Goal: Use online tool/utility: Utilize a website feature to perform a specific function

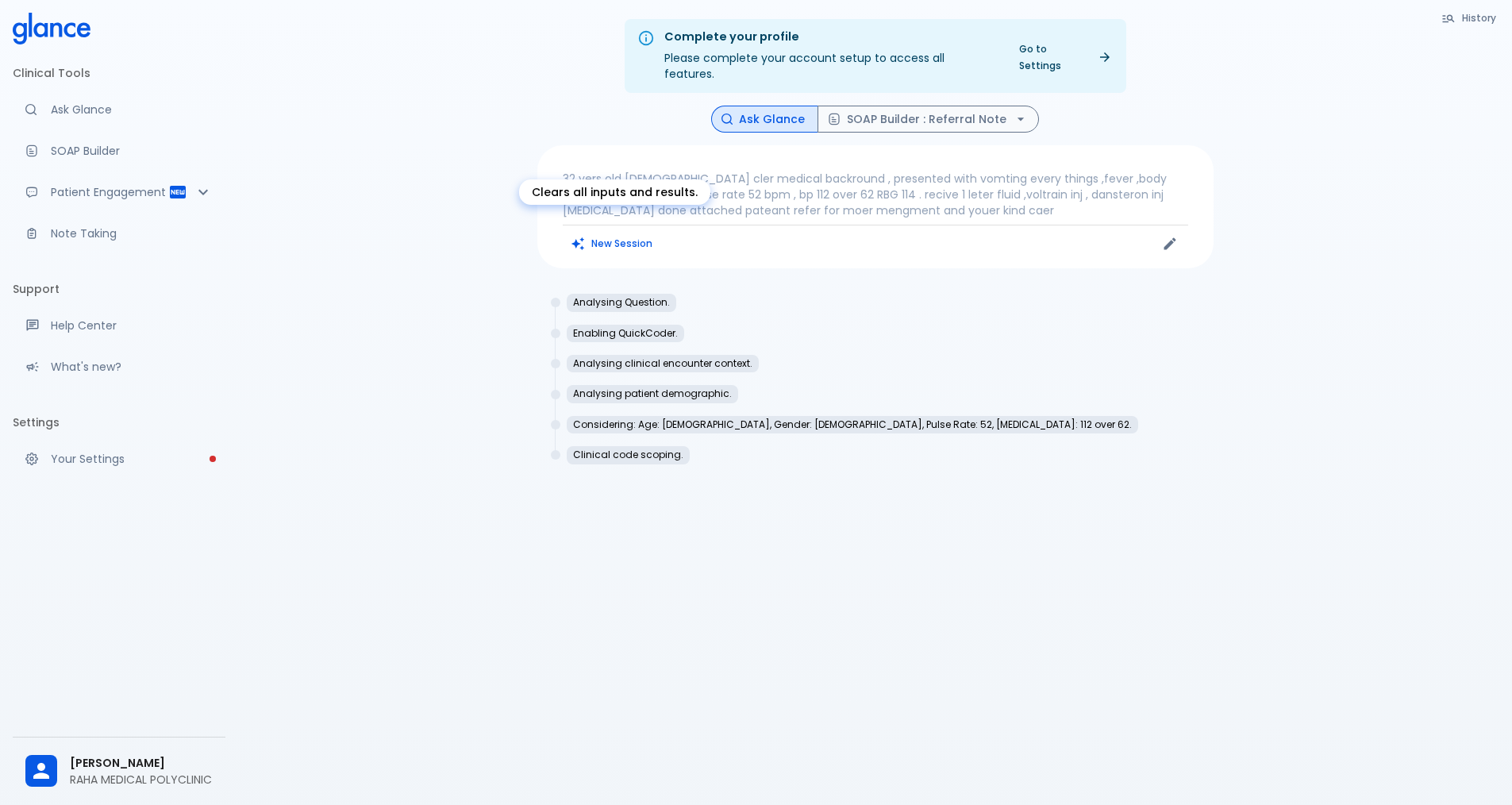
click at [599, 232] on button "New Session" at bounding box center [613, 243] width 99 height 23
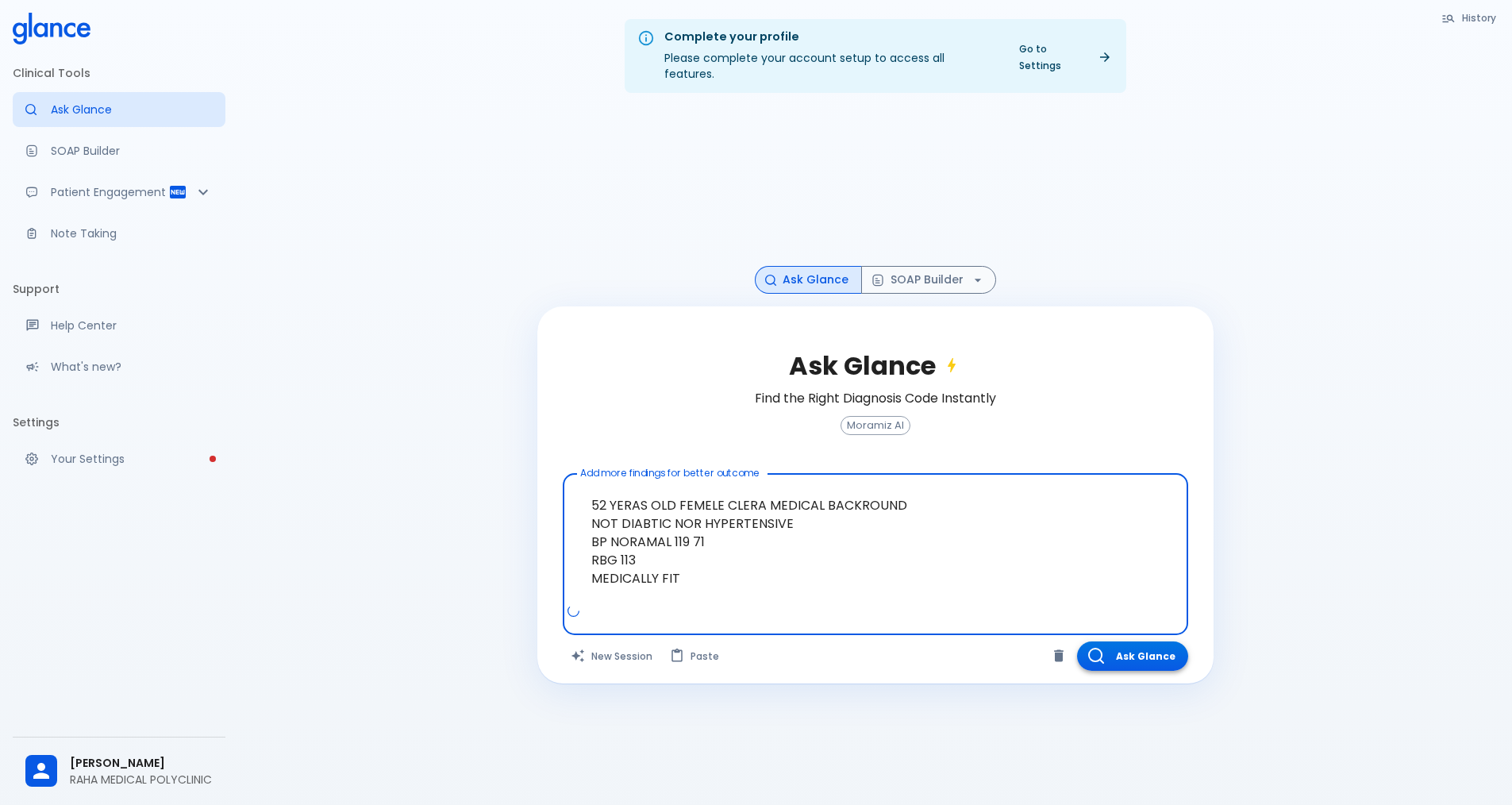
type textarea "52 YERAS OLD FEMELE CLERA MEDICAL BACKROUND NOT DIABTIC NOR HYPERTENSIVE BP NOR…"
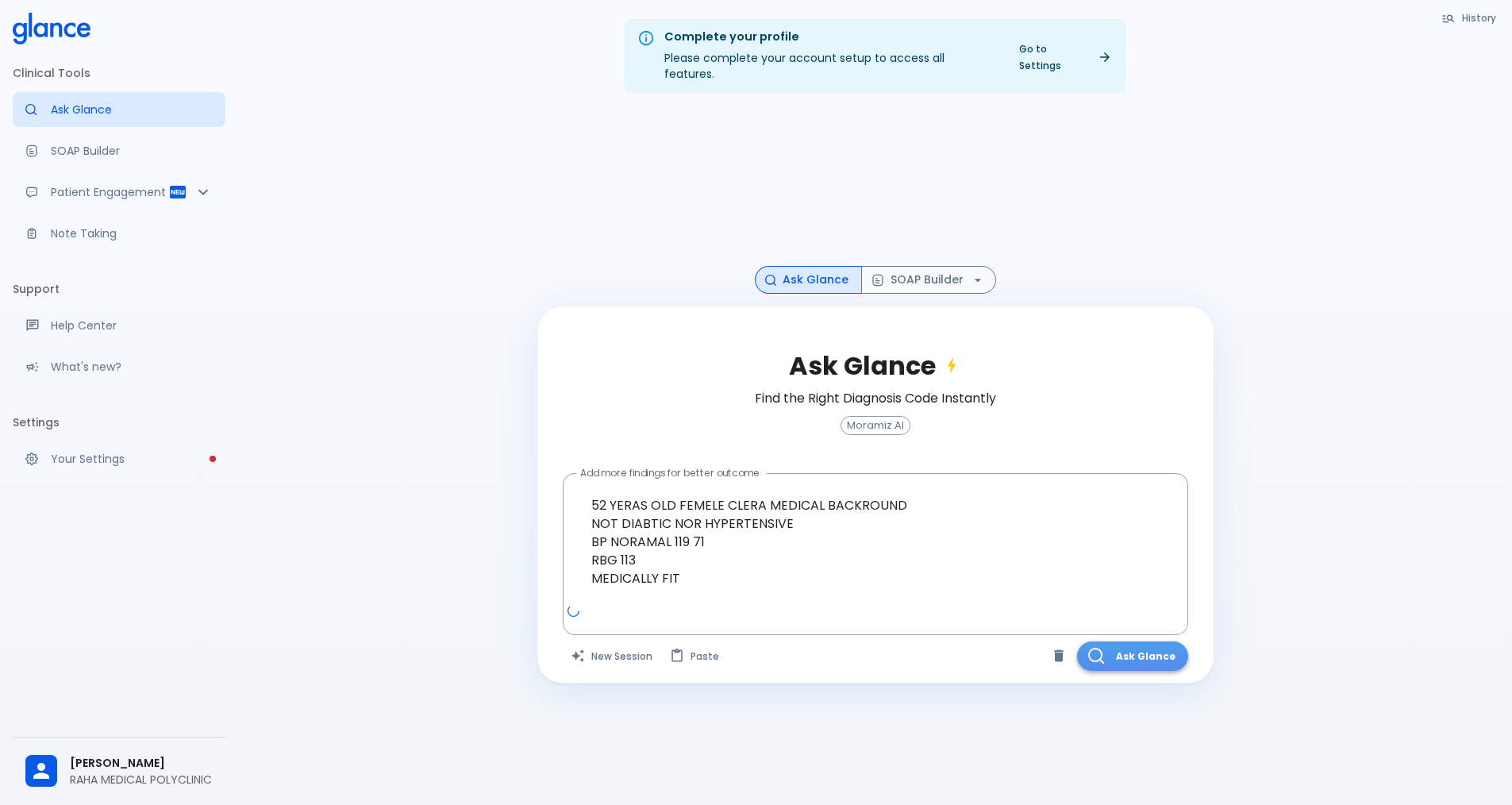
click at [1111, 642] on button "Ask Glance" at bounding box center [1132, 656] width 111 height 29
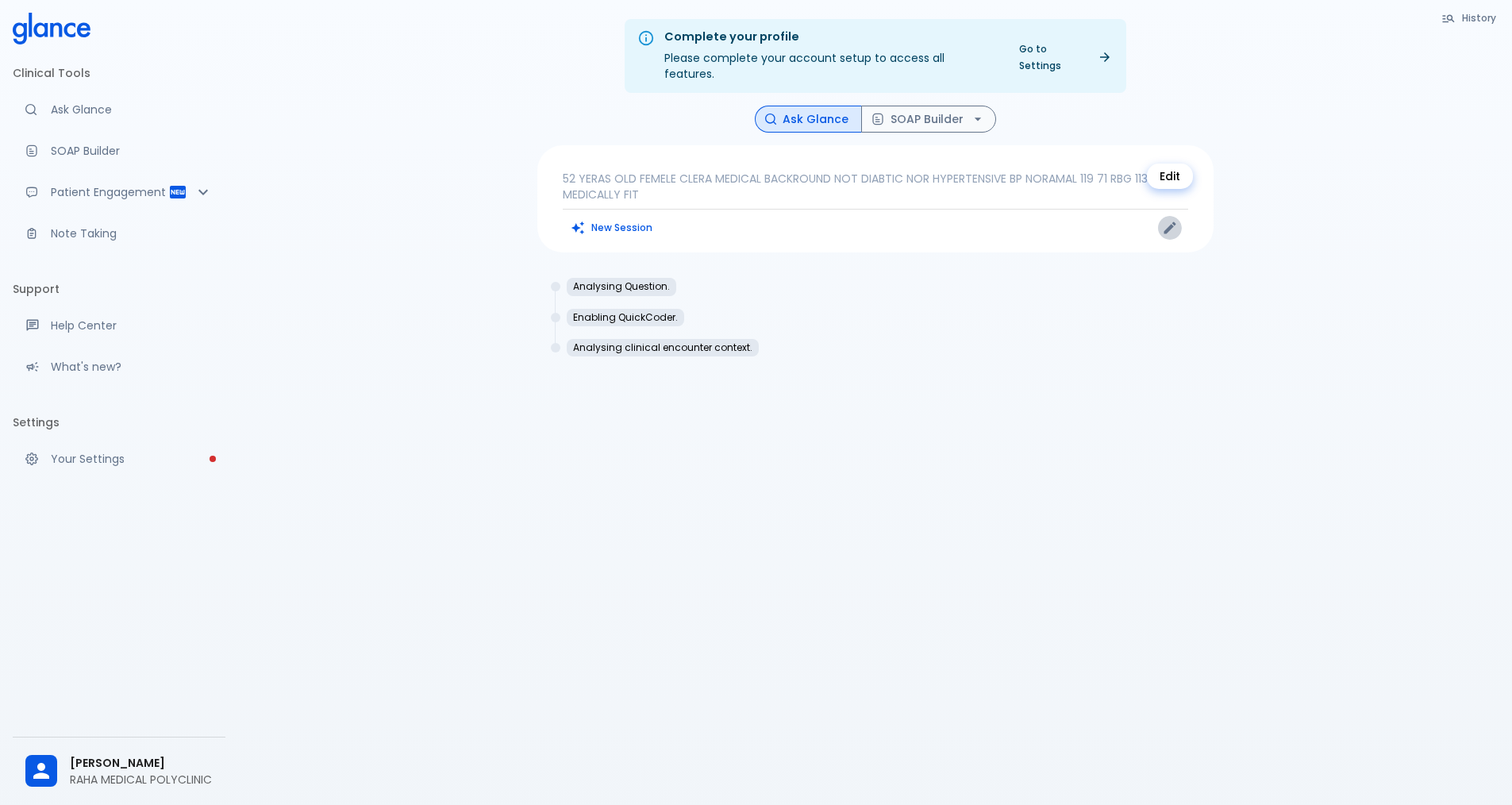
click at [1161, 216] on button "Edit" at bounding box center [1170, 228] width 23 height 23
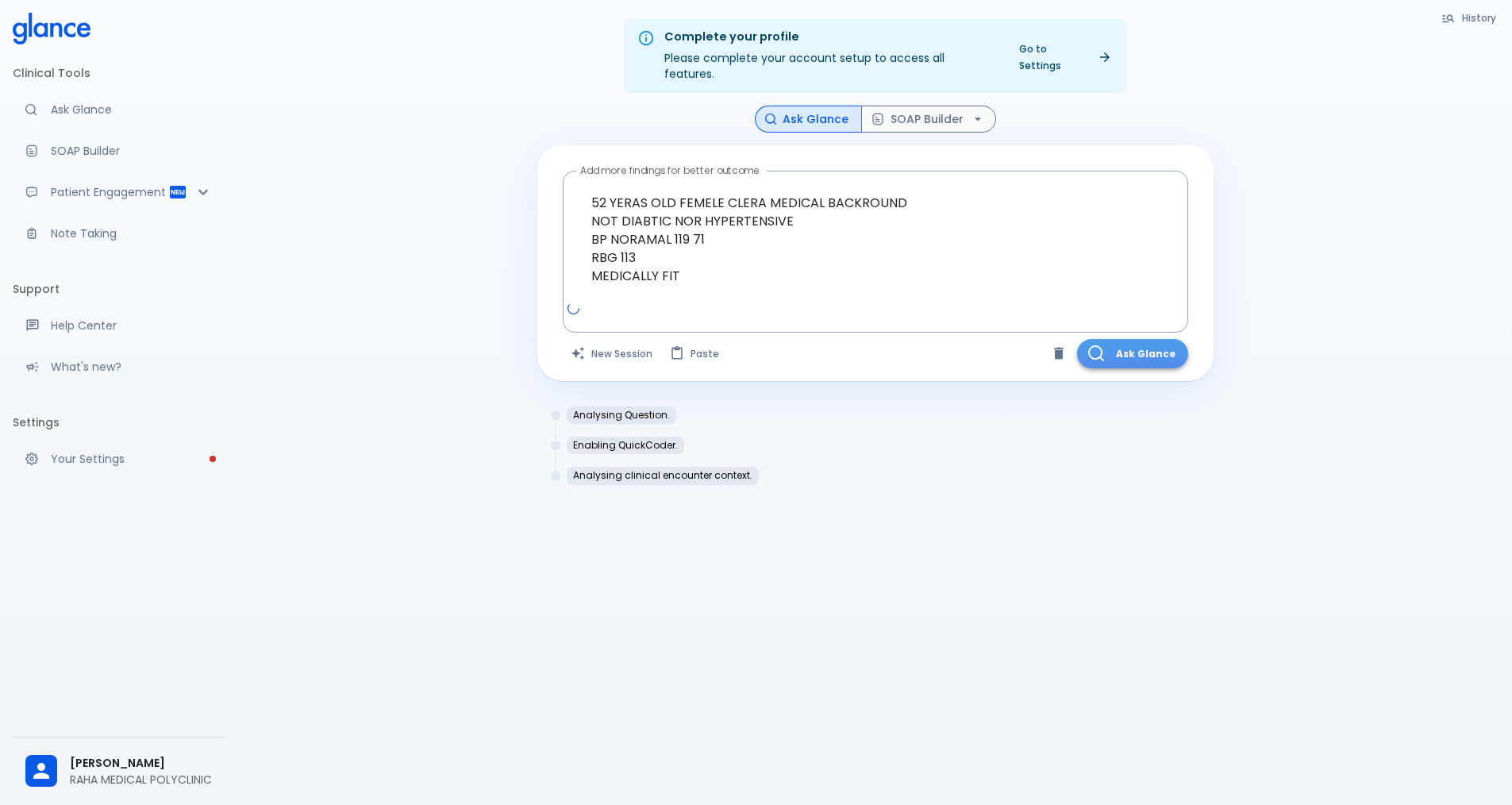
click at [1131, 345] on button "Ask Glance" at bounding box center [1132, 353] width 111 height 29
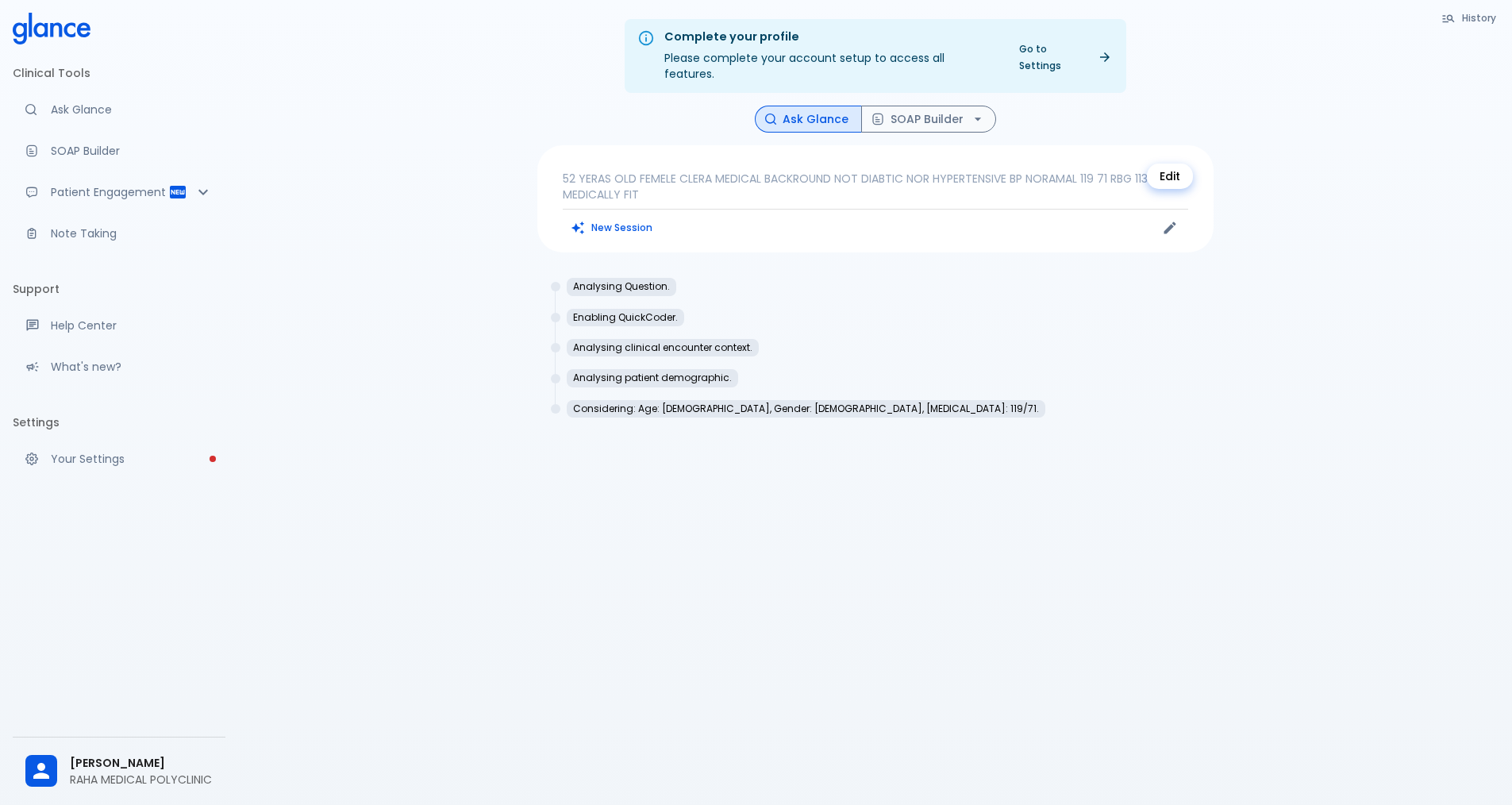
click at [1177, 220] on icon "Edit" at bounding box center [1170, 227] width 16 height 16
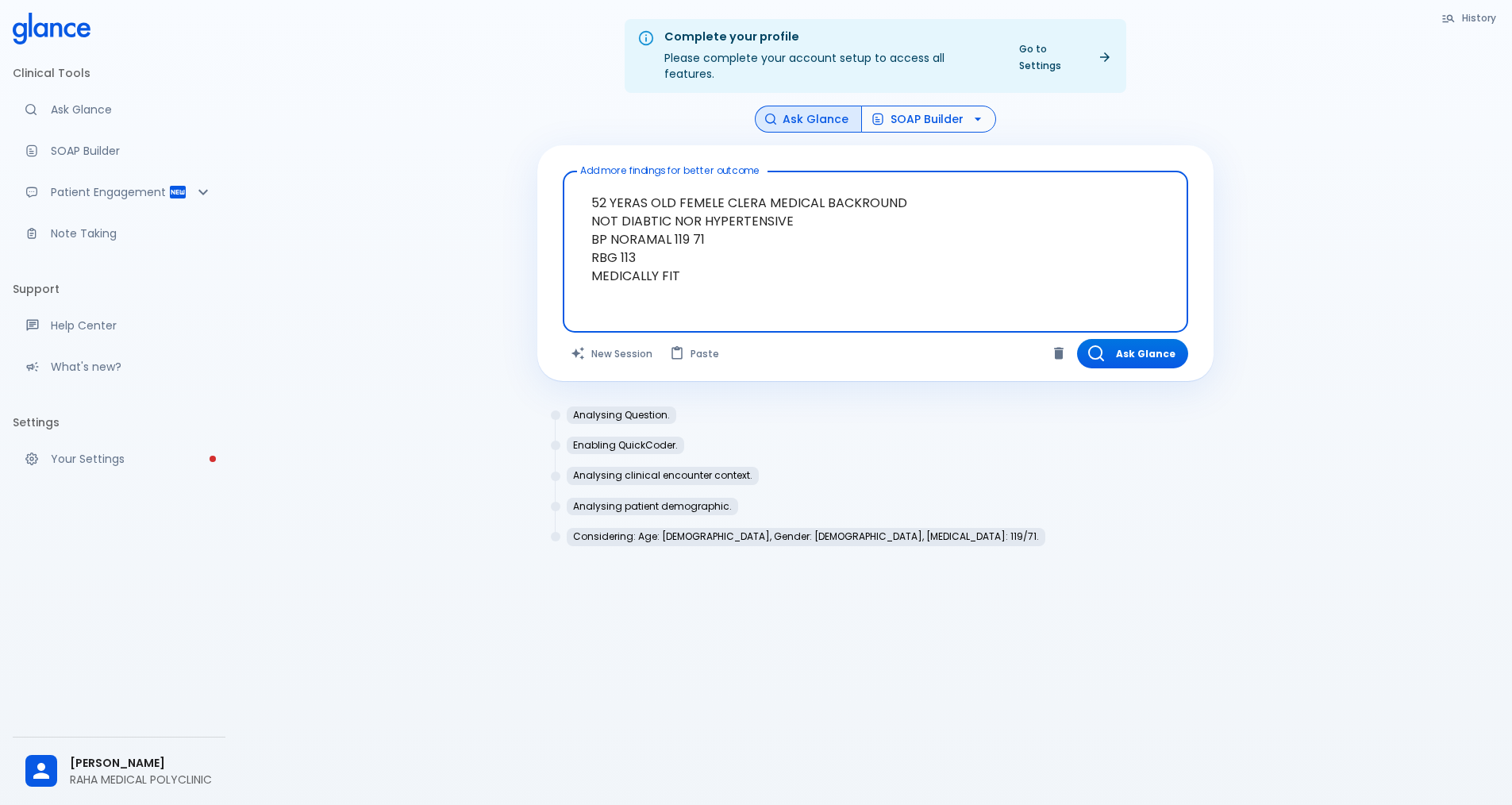
click at [973, 112] on icon "button" at bounding box center [978, 119] width 16 height 16
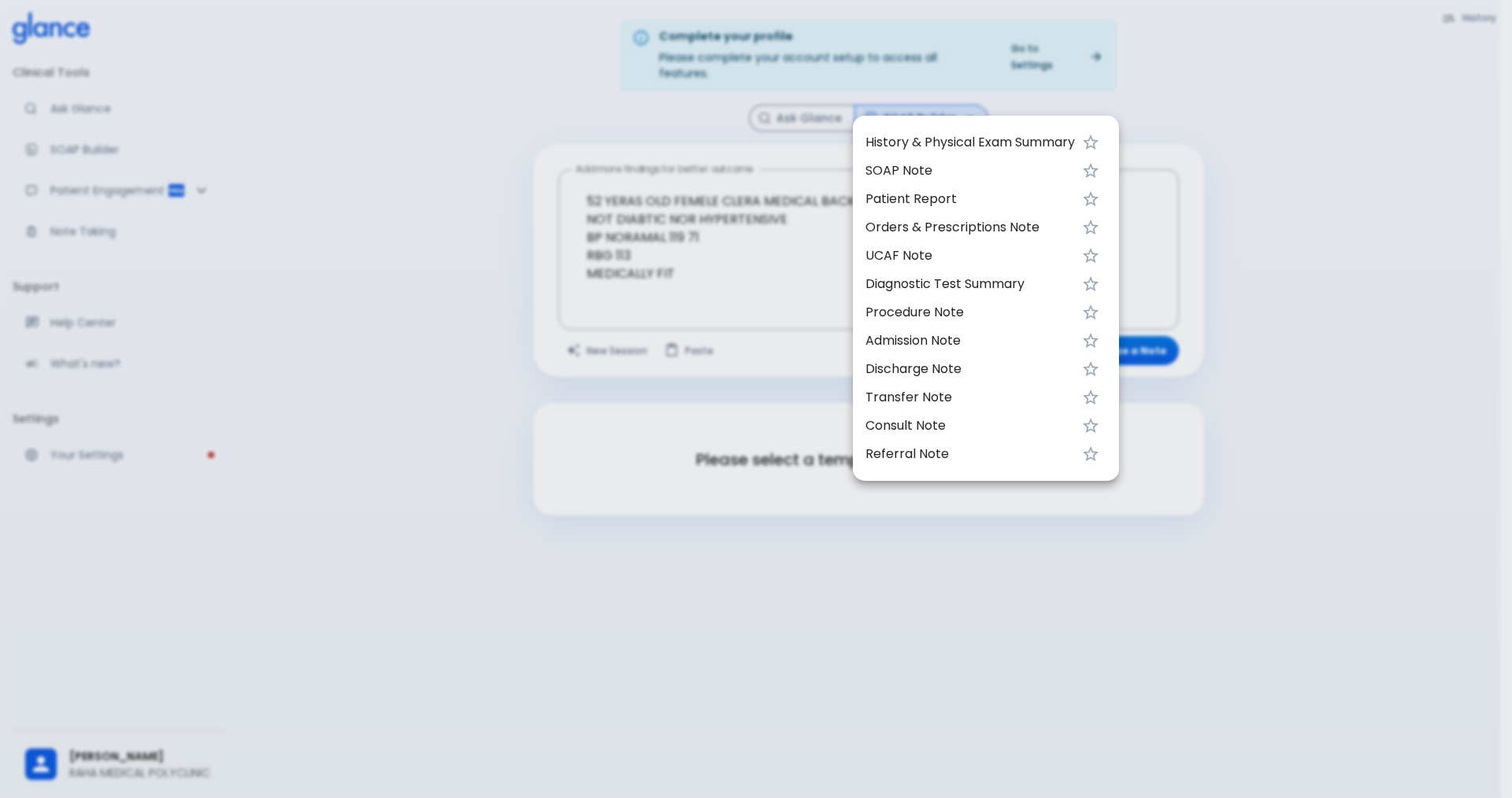
click at [929, 201] on span "Patient Report" at bounding box center [970, 199] width 209 height 19
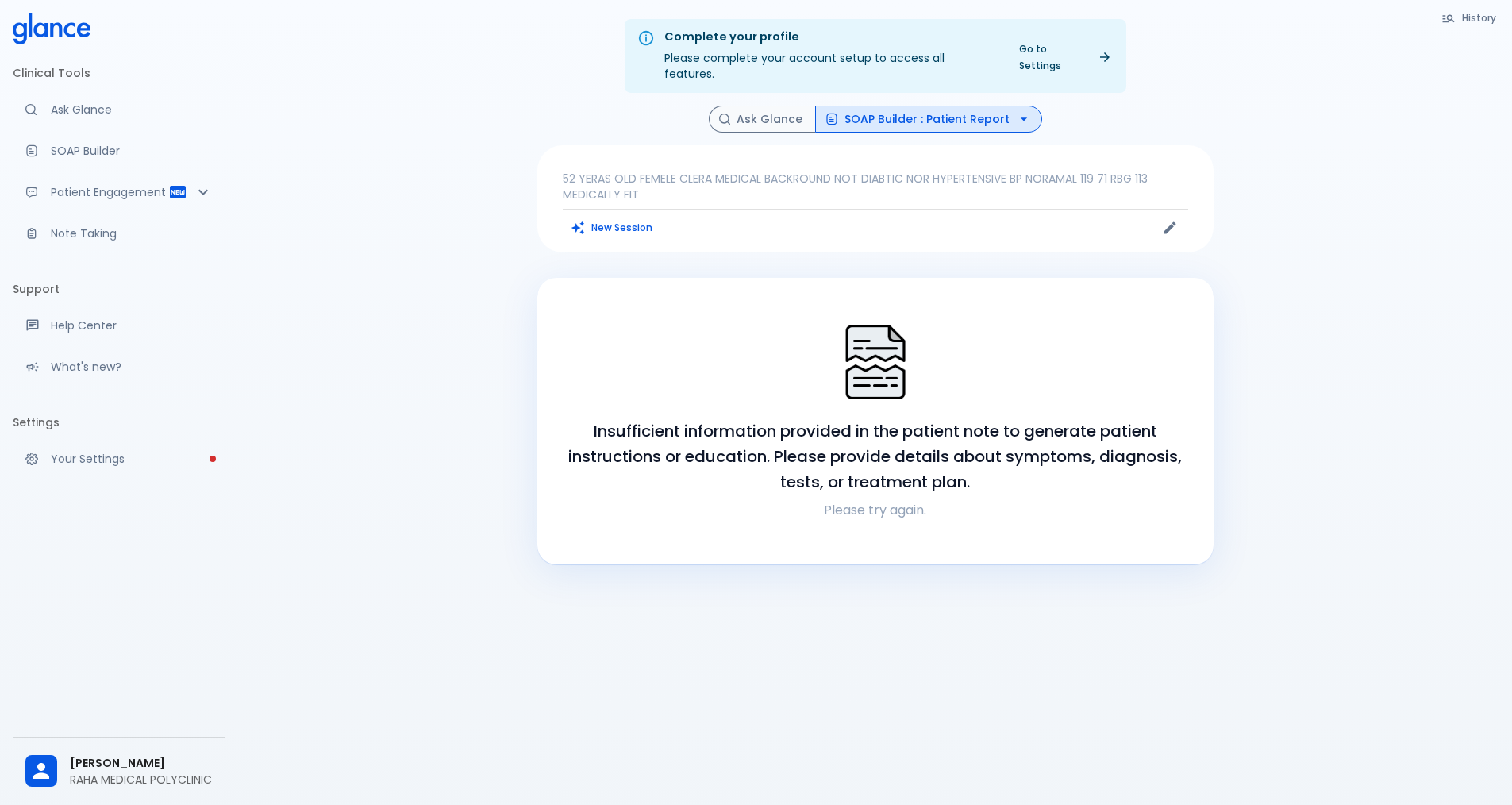
click at [1017, 112] on icon "button" at bounding box center [1023, 119] width 16 height 16
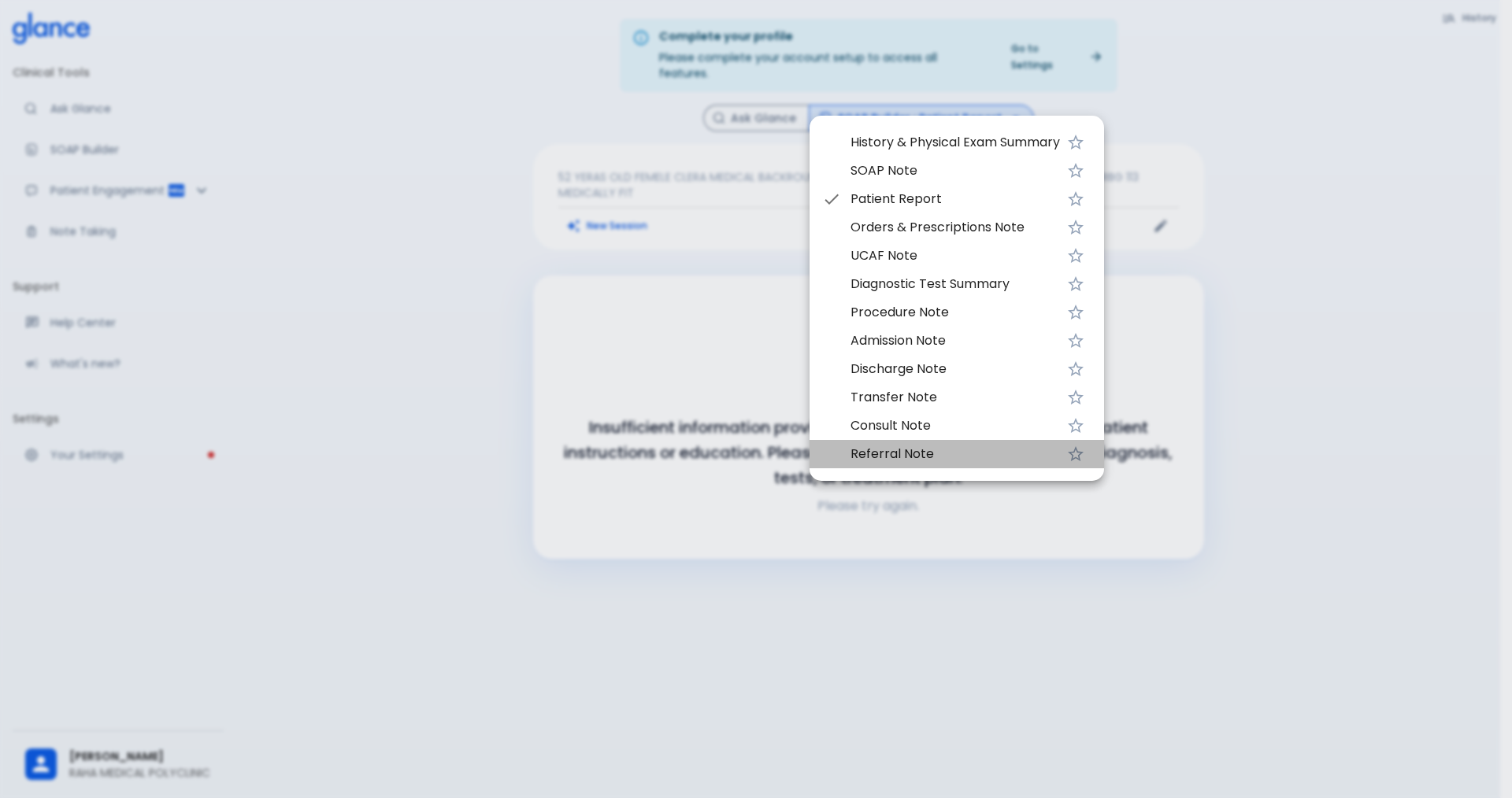
click at [931, 454] on span "Referral Note" at bounding box center [955, 454] width 209 height 19
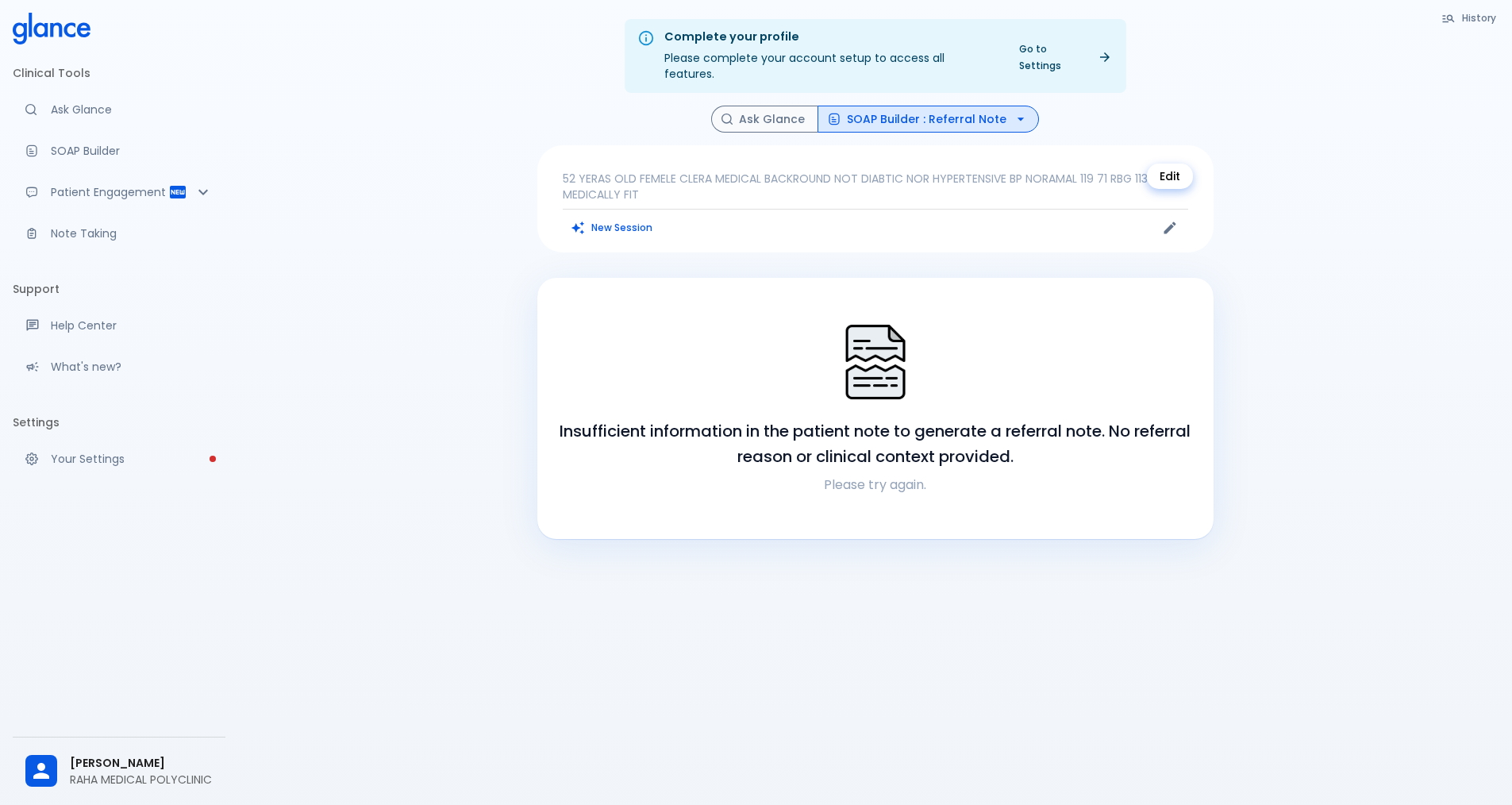
click at [1169, 222] on icon "Edit" at bounding box center [1170, 228] width 12 height 12
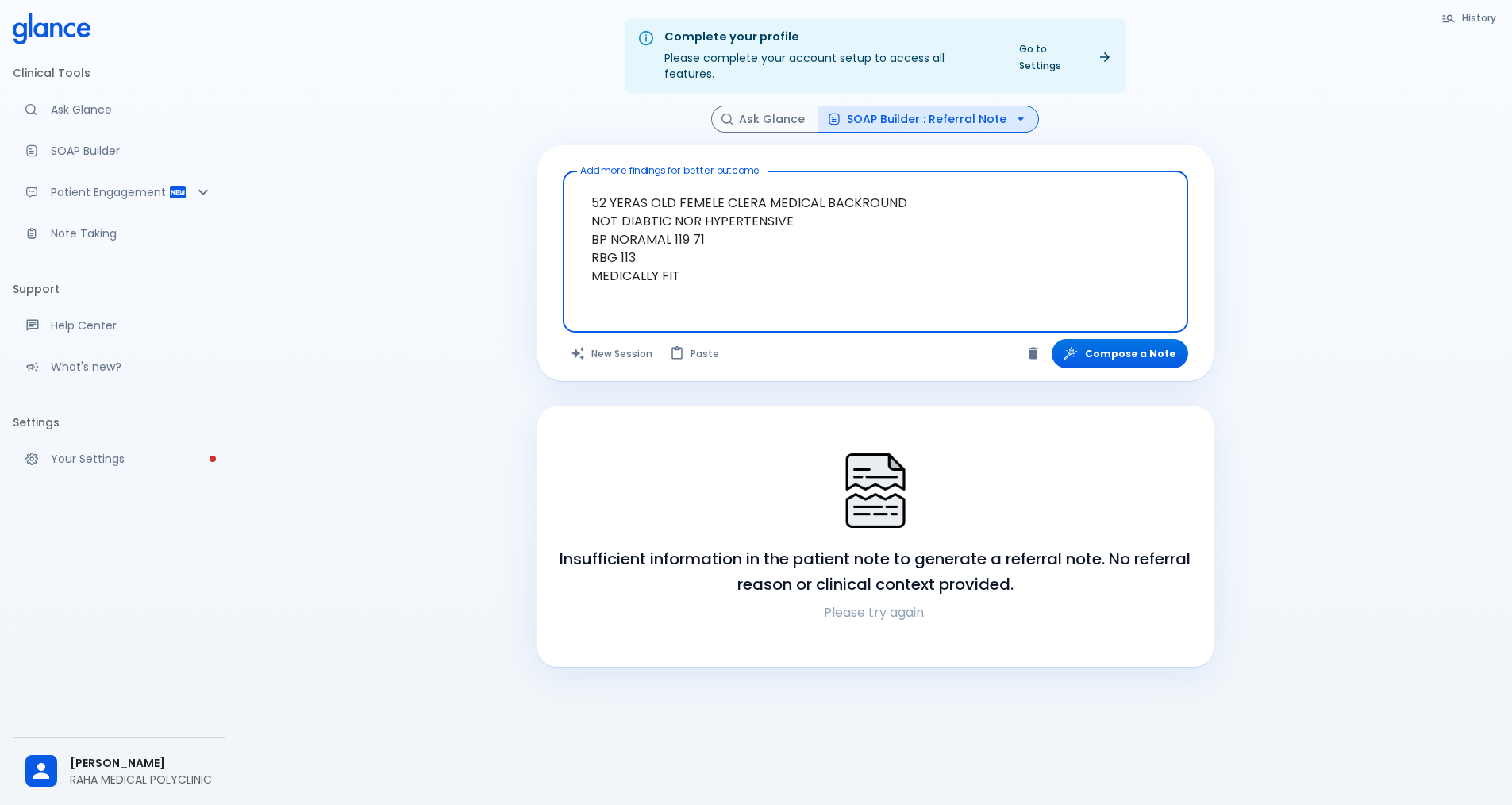
click at [751, 278] on textarea "52 YERAS OLD FEMELE CLERA MEDICAL BACKROUND NOT DIABTIC NOR HYPERTENSIVE BP NOR…" at bounding box center [876, 239] width 603 height 123
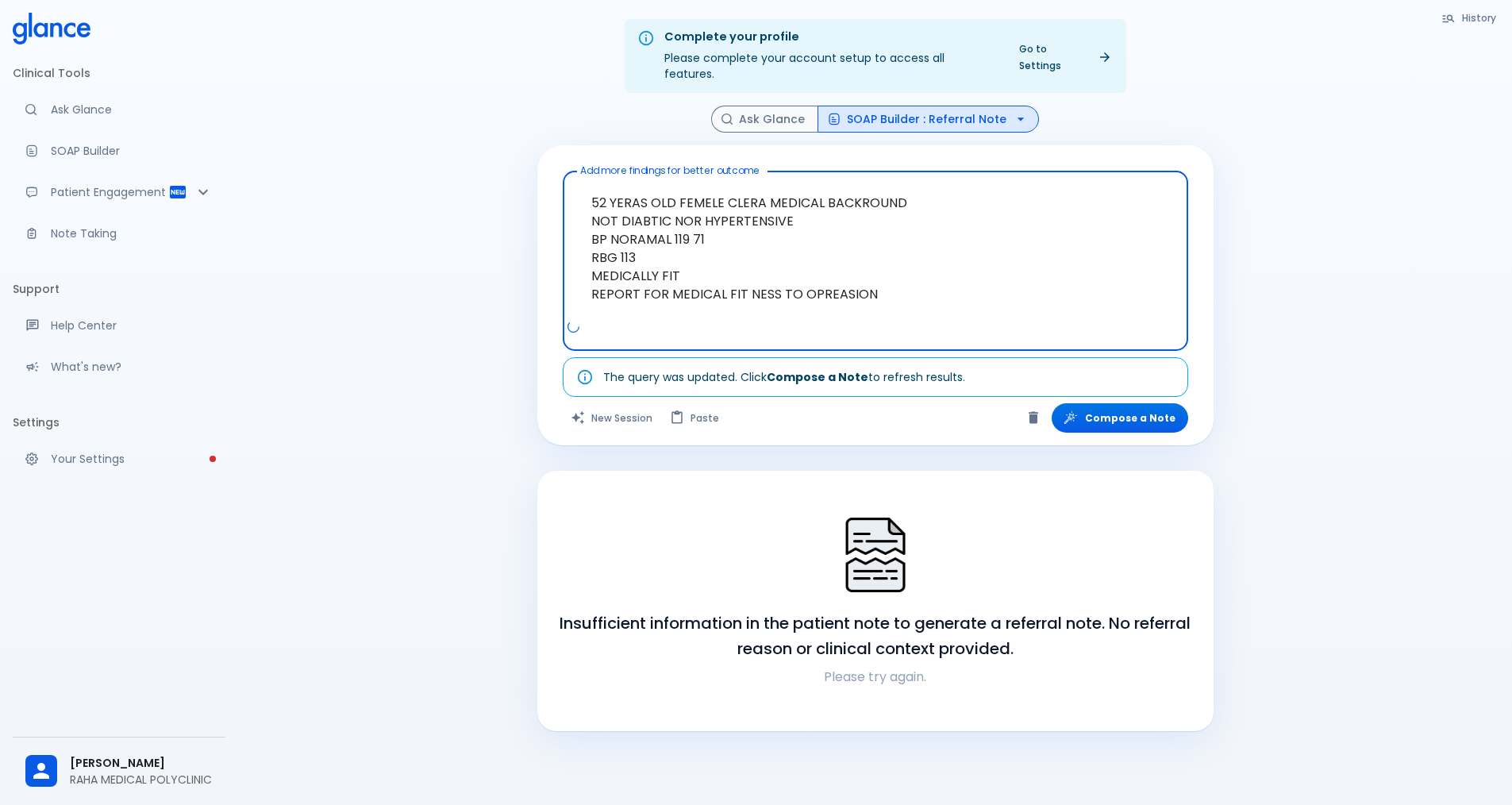
click at [1016, 112] on icon "button" at bounding box center [1021, 119] width 16 height 16
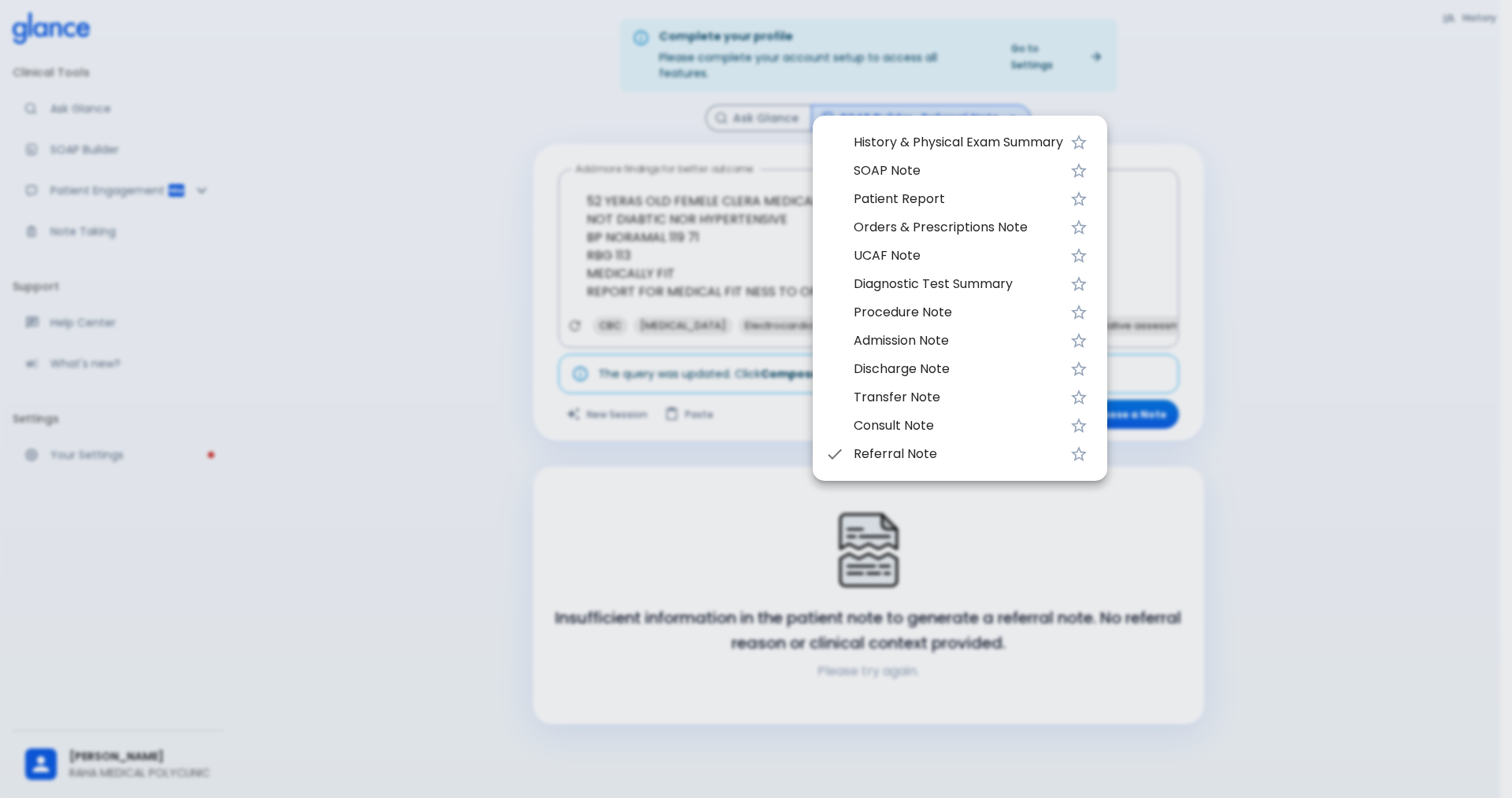
click at [971, 455] on span "Referral Note" at bounding box center [958, 454] width 209 height 19
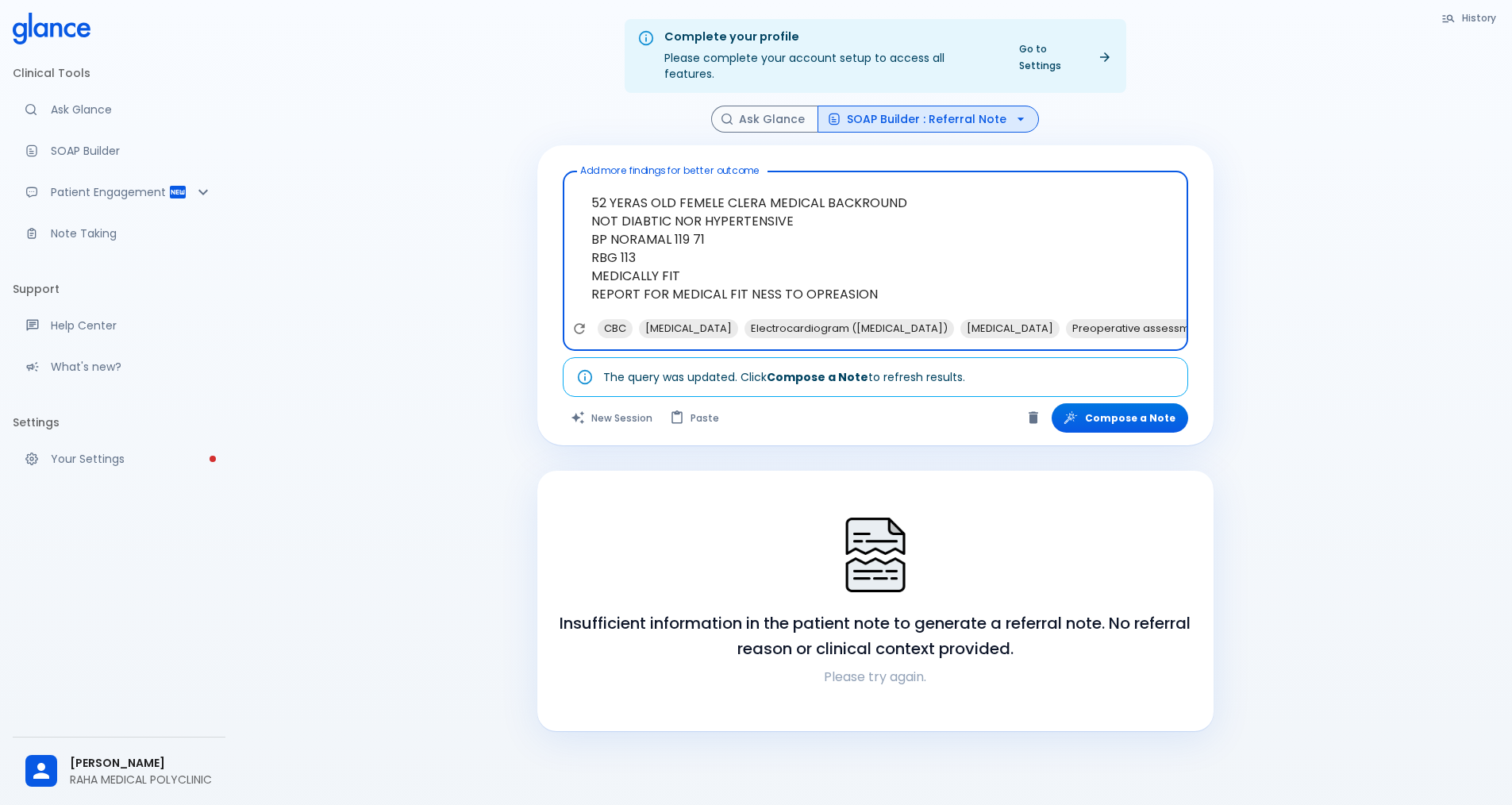
drag, startPoint x: 588, startPoint y: 179, endPoint x: 689, endPoint y: 261, distance: 130.1
click at [689, 261] on textarea "52 YERAS OLD FEMELE CLERA MEDICAL BACKROUND NOT DIABTIC NOR HYPERTENSIVE BP NOR…" at bounding box center [876, 248] width 603 height 142
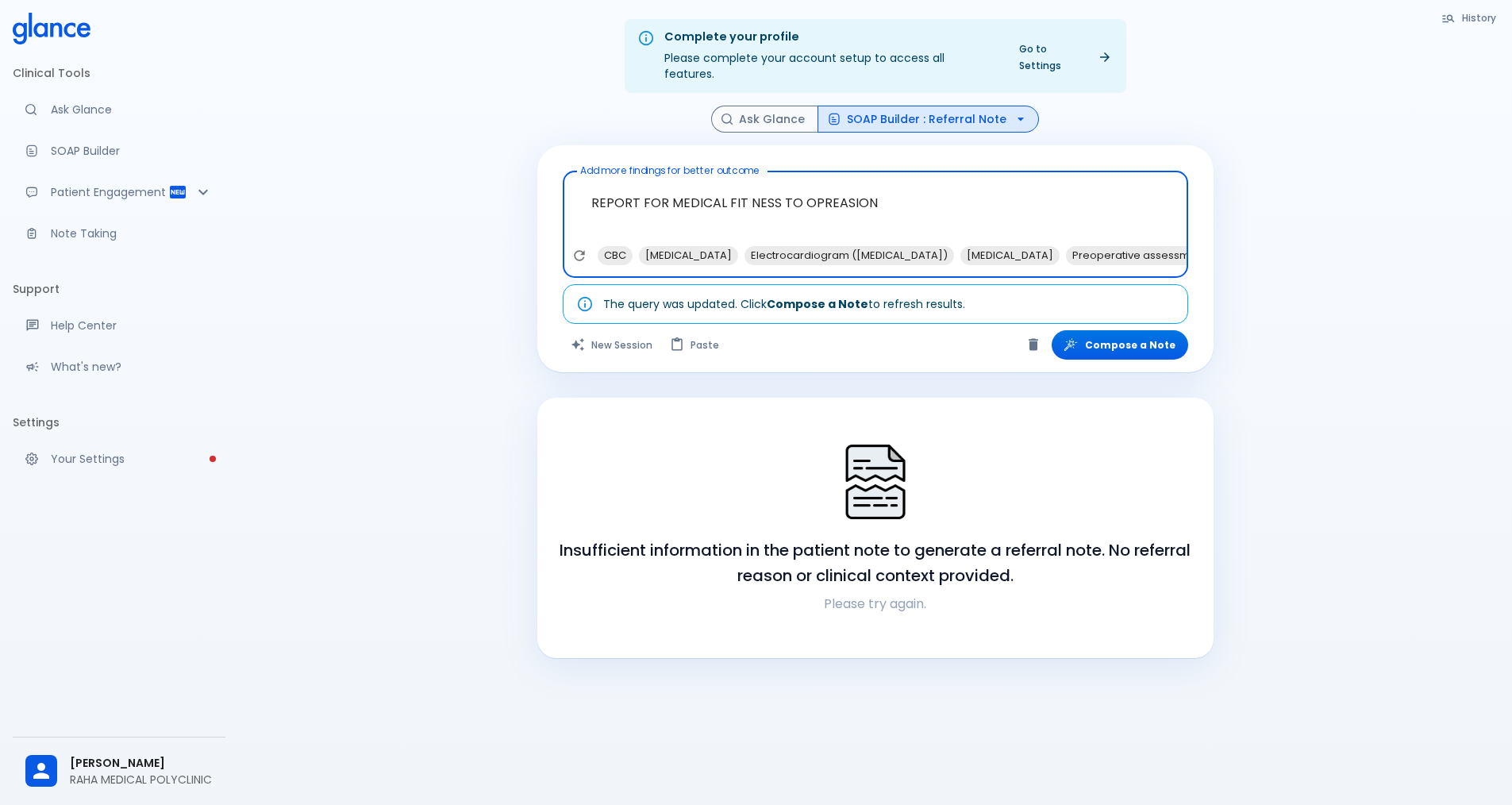
type textarea "REPORT FOR MEDICAL FIT NESS TO OPREASION"
